Goal: Task Accomplishment & Management: Manage account settings

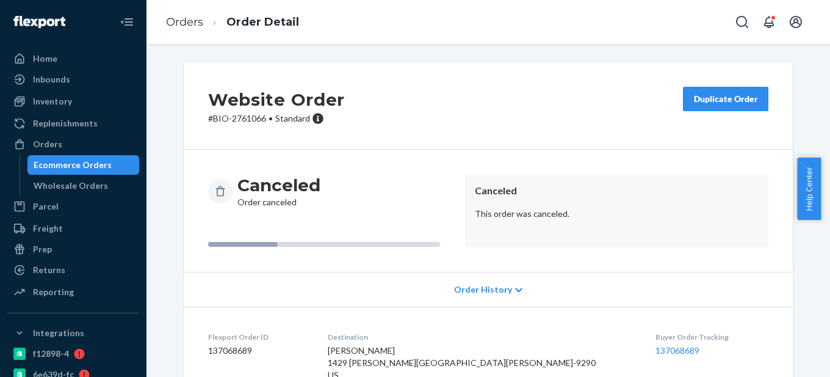
click at [83, 166] on div "Ecommerce Orders" at bounding box center [73, 165] width 78 height 12
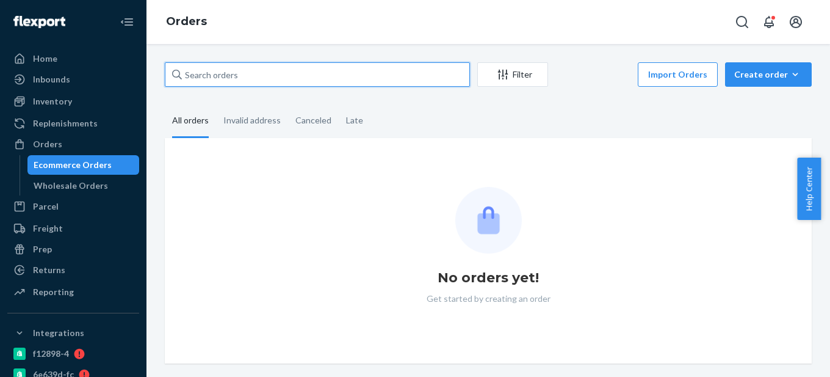
click at [217, 79] on input "text" at bounding box center [317, 74] width 305 height 24
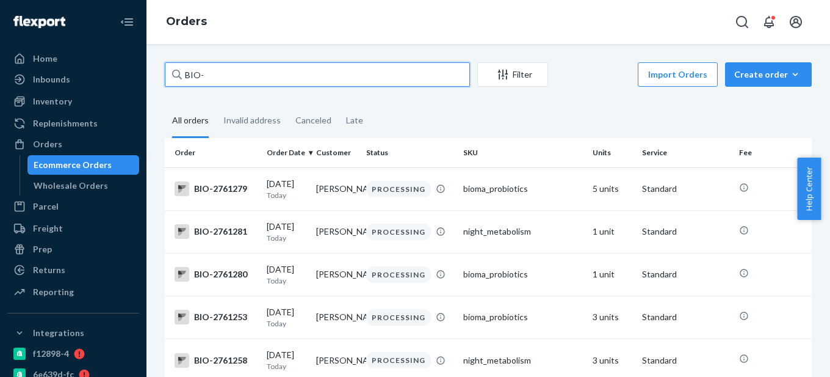
paste input "2707452"
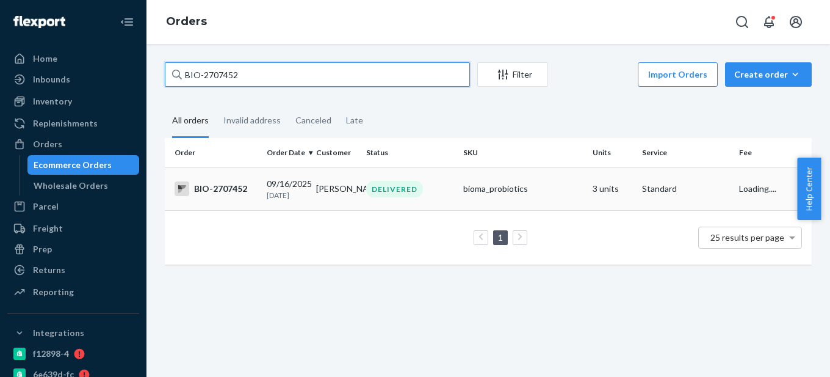
type input "BIO-2707452"
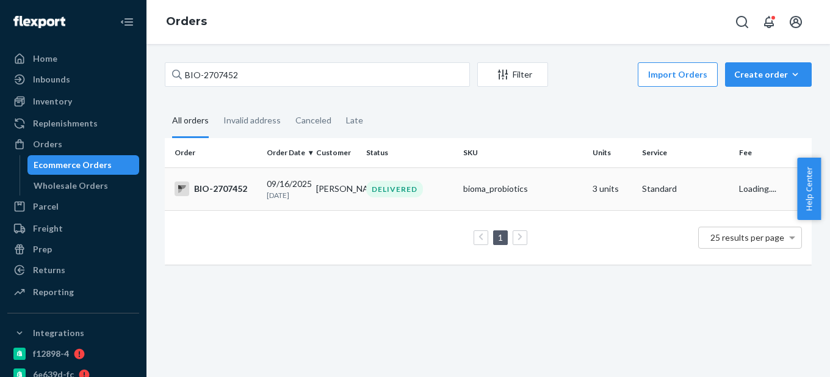
click at [241, 195] on div "BIO-2707452" at bounding box center [216, 188] width 82 height 15
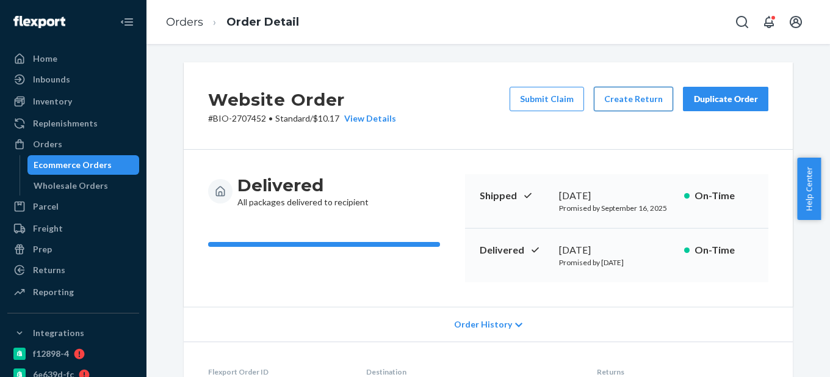
click at [618, 108] on button "Create Return" at bounding box center [633, 99] width 79 height 24
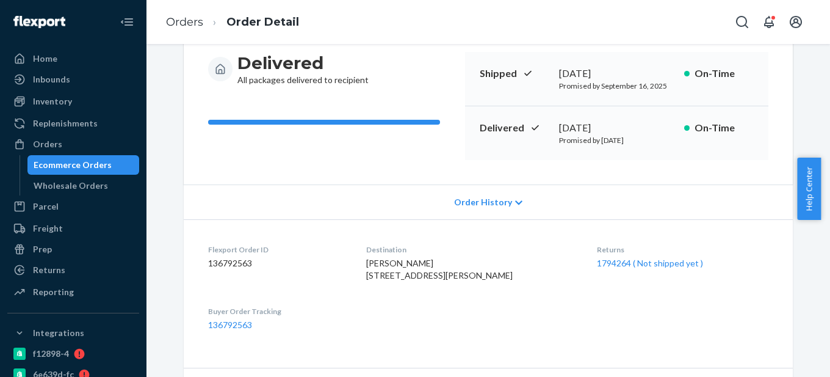
scroll to position [244, 0]
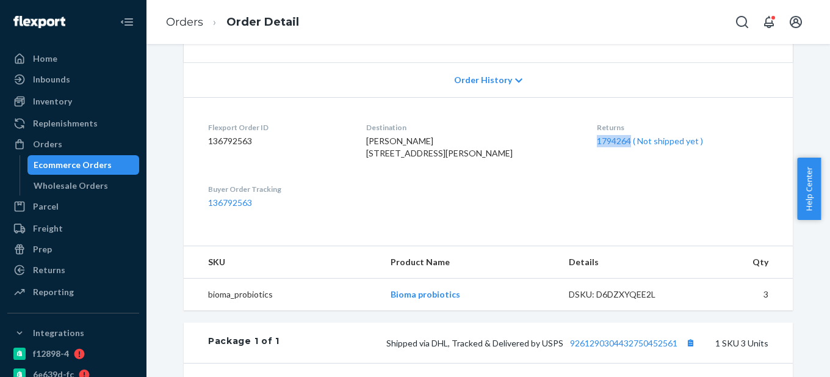
drag, startPoint x: 578, startPoint y: 142, endPoint x: 618, endPoint y: 147, distance: 40.5
click at [618, 147] on dl "Flexport Order ID 136792563 Destination [PERSON_NAME] [STREET_ADDRESS][PERSON_N…" at bounding box center [488, 165] width 609 height 136
copy link "1794264"
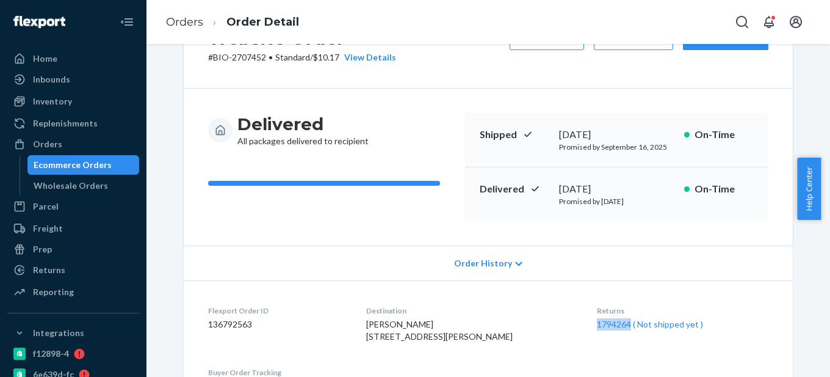
scroll to position [0, 0]
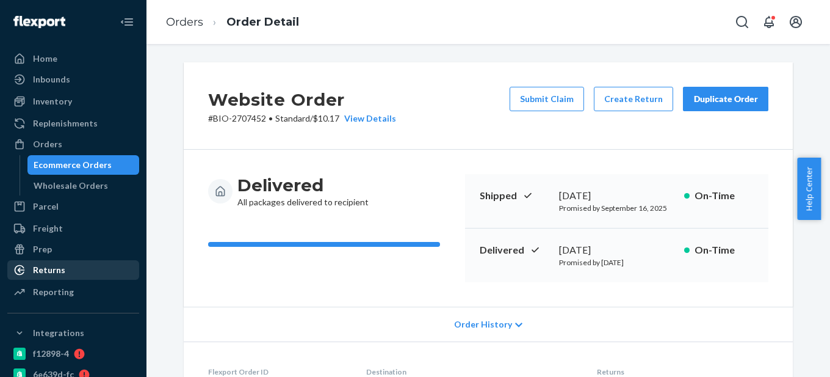
click at [85, 266] on div "Returns" at bounding box center [73, 269] width 129 height 17
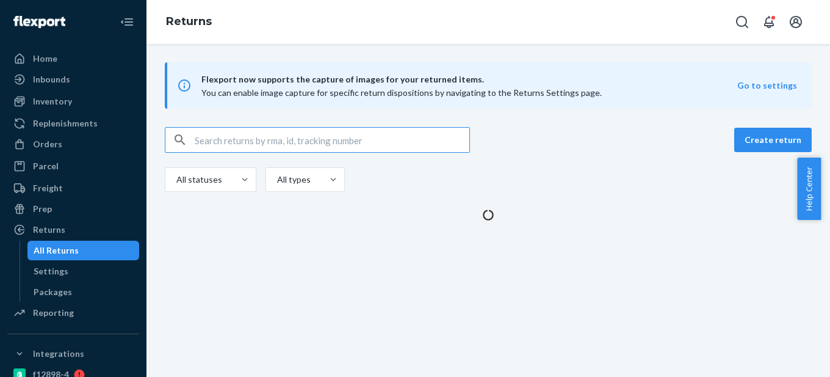
click at [237, 140] on input "text" at bounding box center [332, 140] width 275 height 24
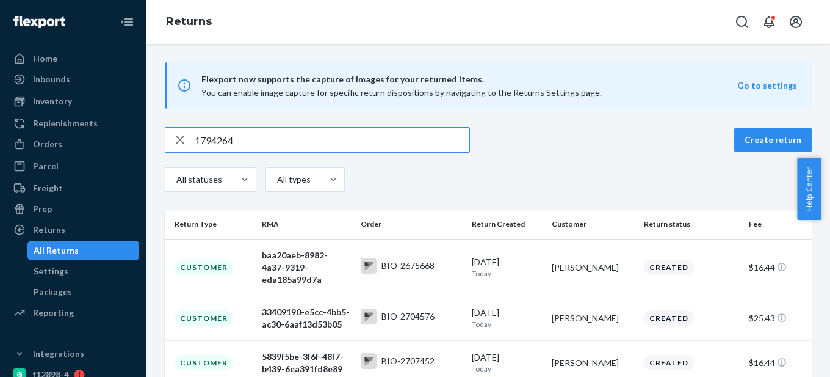
type input "1794264"
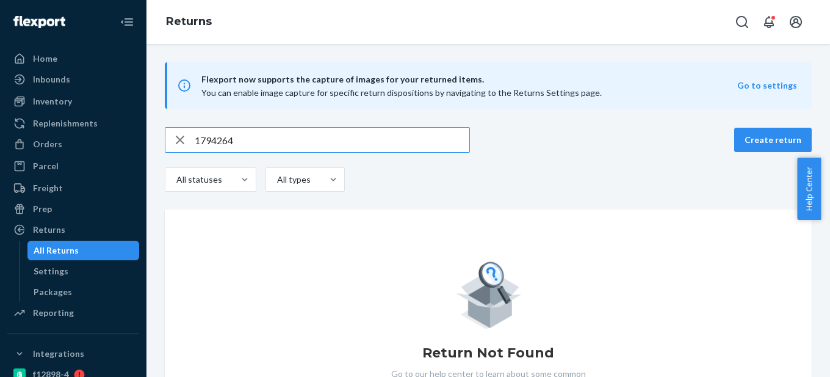
click at [237, 140] on input "1794264" at bounding box center [332, 140] width 275 height 24
